Goal: Task Accomplishment & Management: Manage account settings

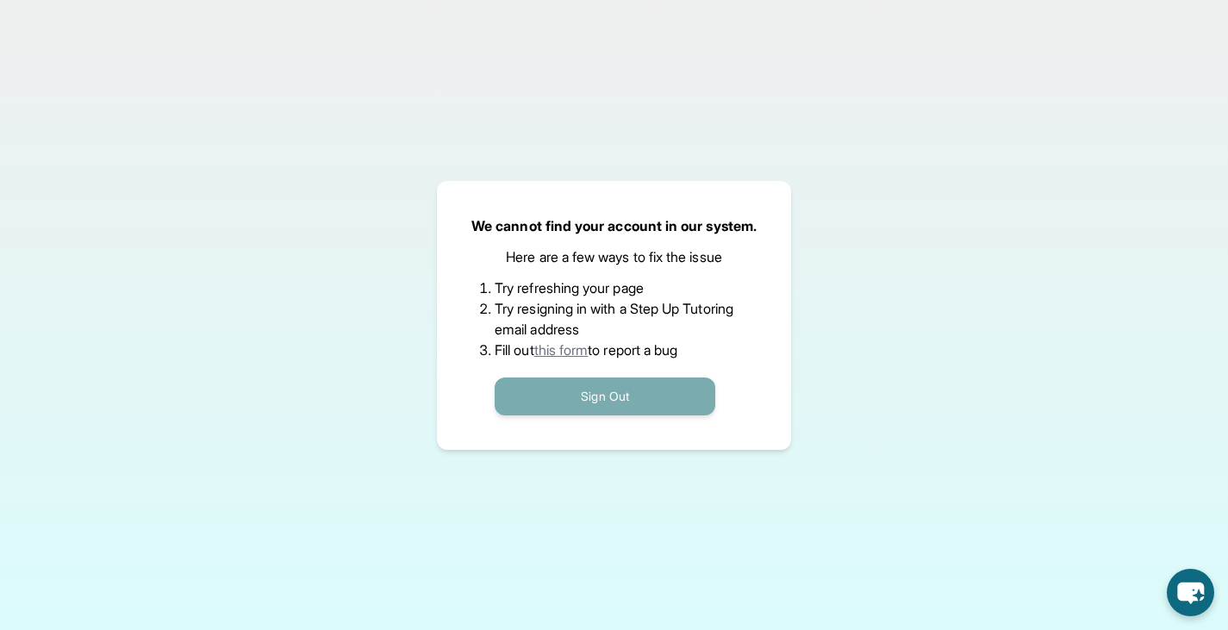
click at [604, 395] on button "Sign Out" at bounding box center [605, 396] width 221 height 38
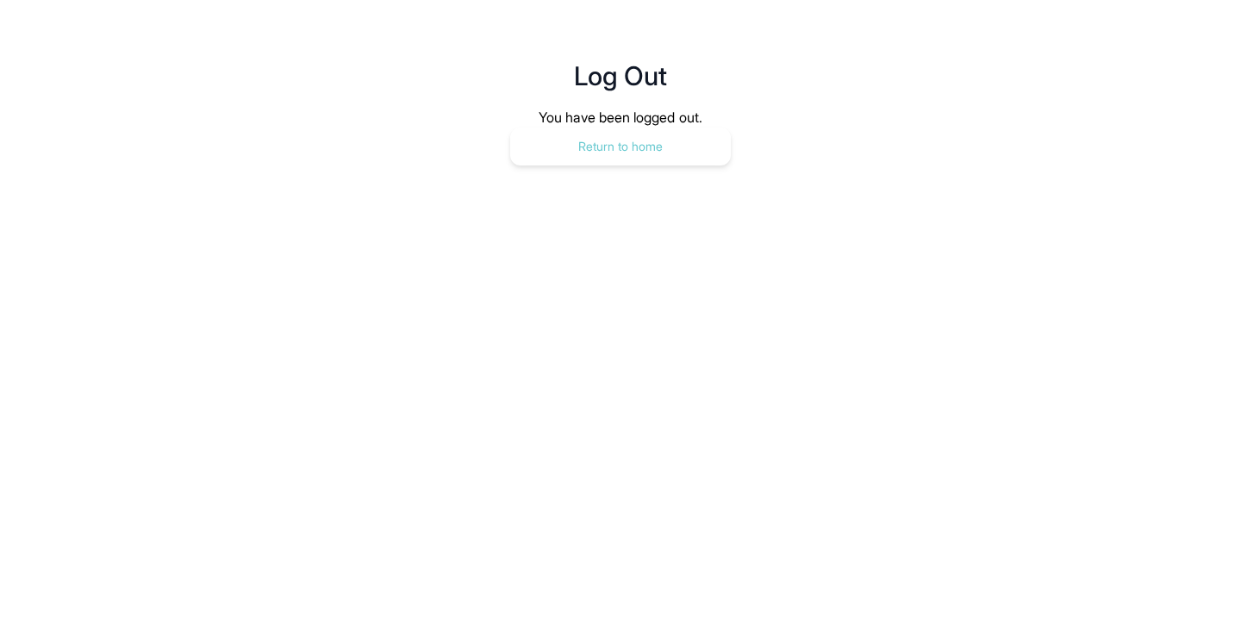
click at [594, 151] on button "Return to home" at bounding box center [620, 147] width 221 height 38
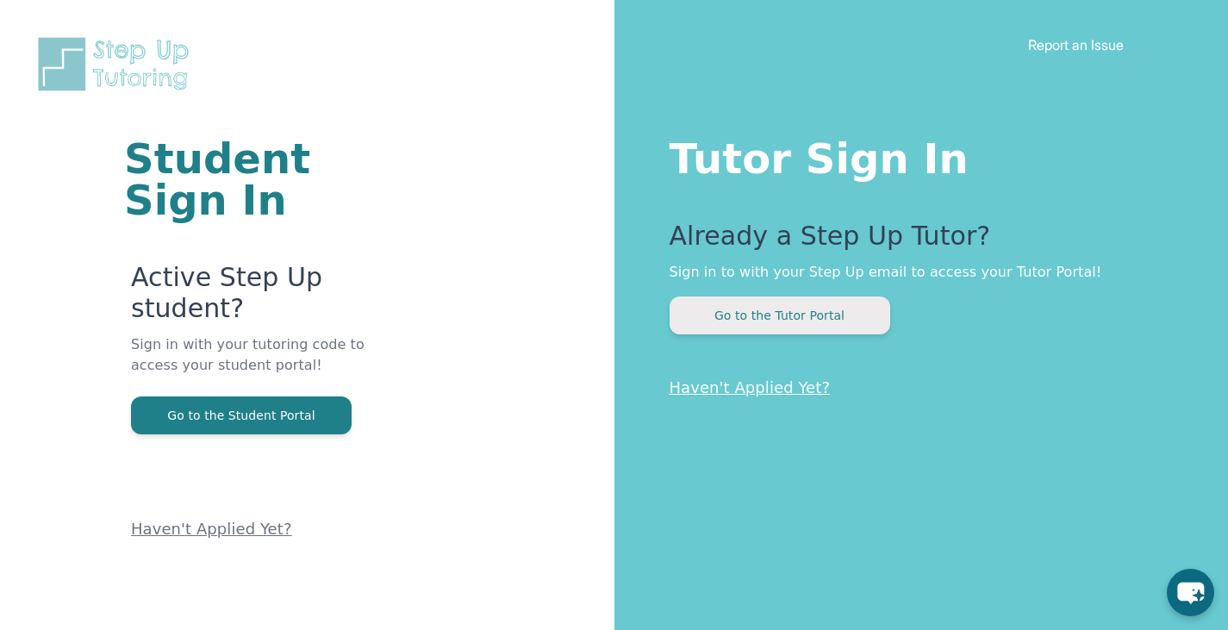
click at [824, 309] on button "Go to the Tutor Portal" at bounding box center [779, 315] width 221 height 38
